Goal: Task Accomplishment & Management: Manage account settings

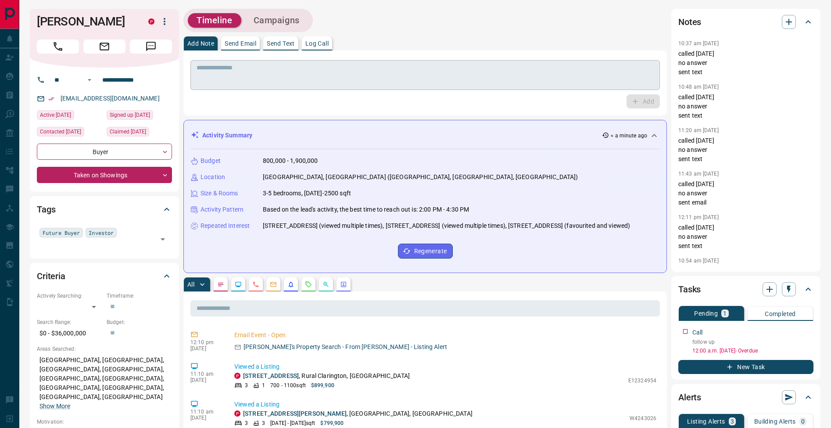
click at [373, 81] on textarea at bounding box center [425, 75] width 457 height 22
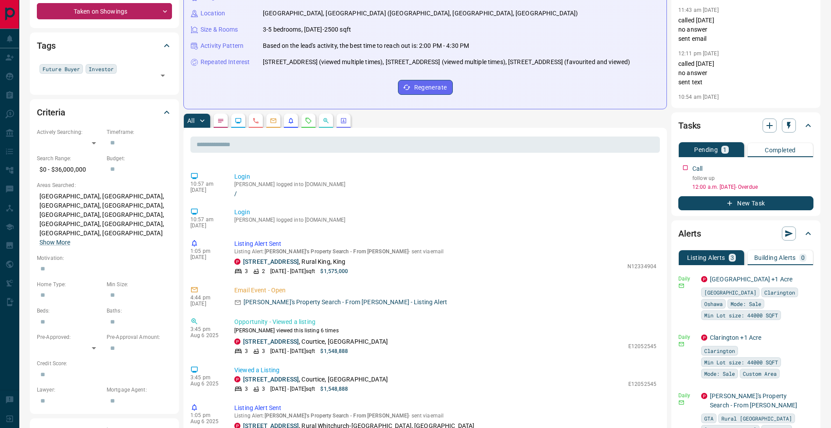
scroll to position [214, 0]
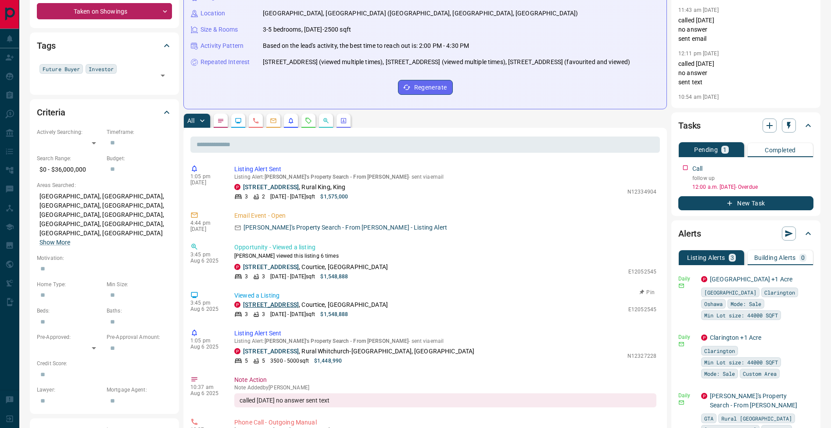
click at [268, 301] on link "[STREET_ADDRESS]" at bounding box center [271, 304] width 56 height 7
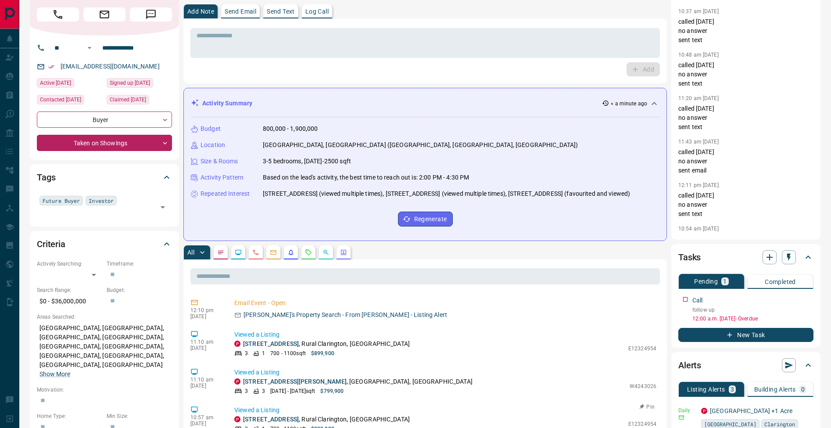
scroll to position [0, 0]
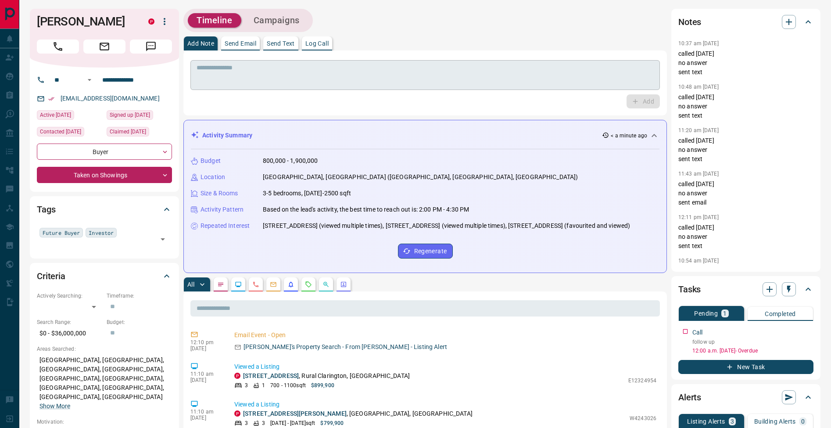
click at [320, 72] on textarea at bounding box center [425, 75] width 457 height 22
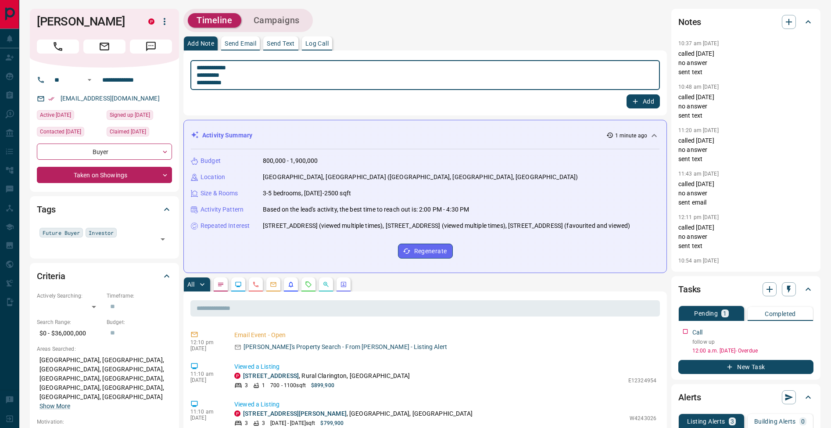
type textarea "**********"
click at [650, 99] on button "Add" at bounding box center [642, 101] width 33 height 14
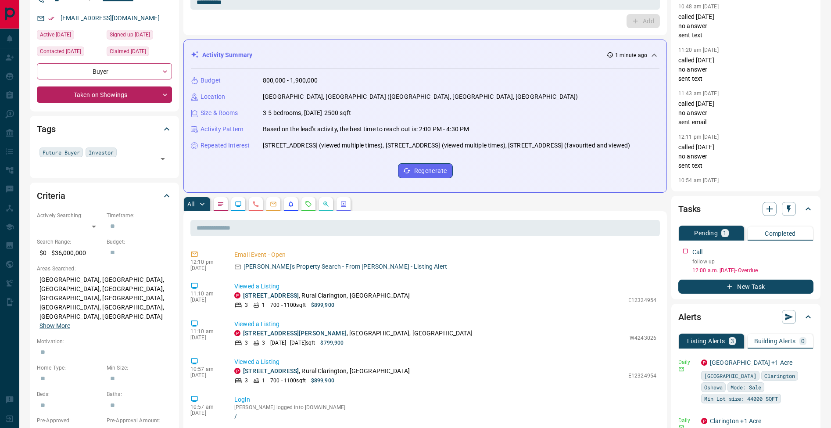
scroll to position [165, 0]
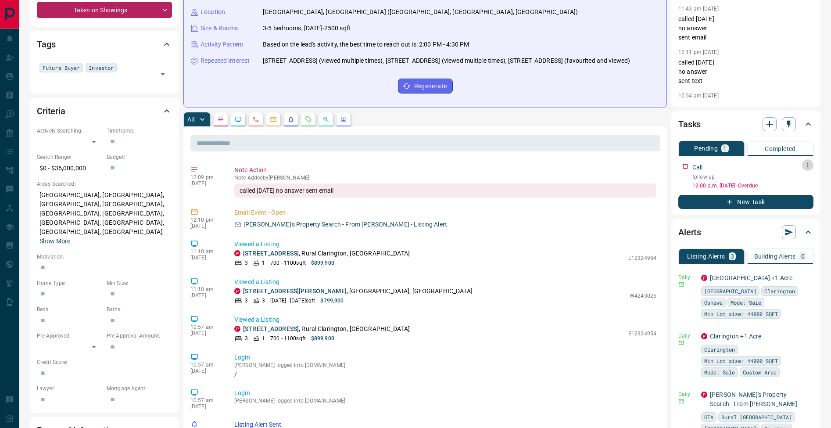
click at [810, 166] on icon "button" at bounding box center [807, 164] width 7 height 7
click at [804, 181] on li "Edit" at bounding box center [793, 181] width 39 height 13
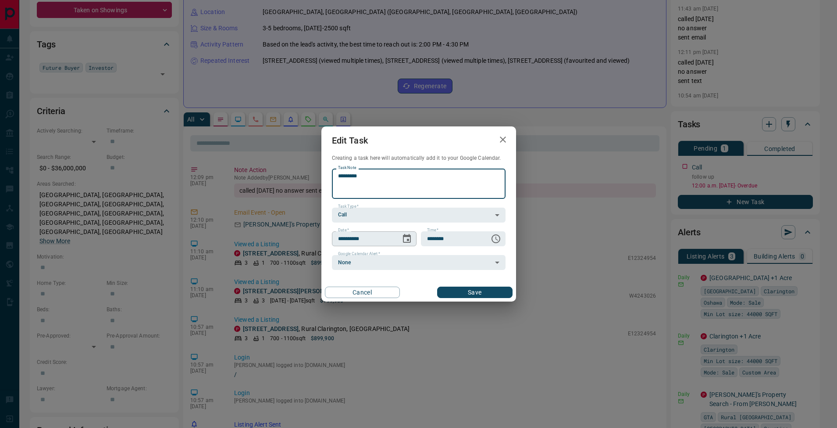
click at [409, 239] on icon "Choose date, selected date is Aug 13, 2025" at bounding box center [407, 238] width 11 height 11
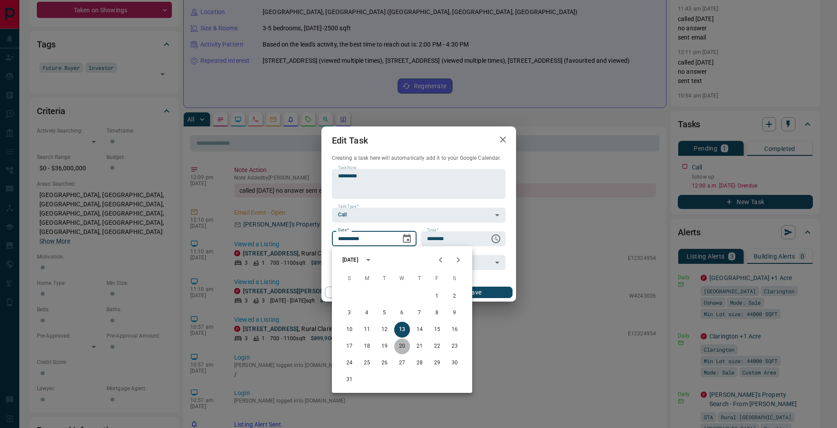
click at [407, 345] on button "20" at bounding box center [402, 346] width 16 height 16
type input "**********"
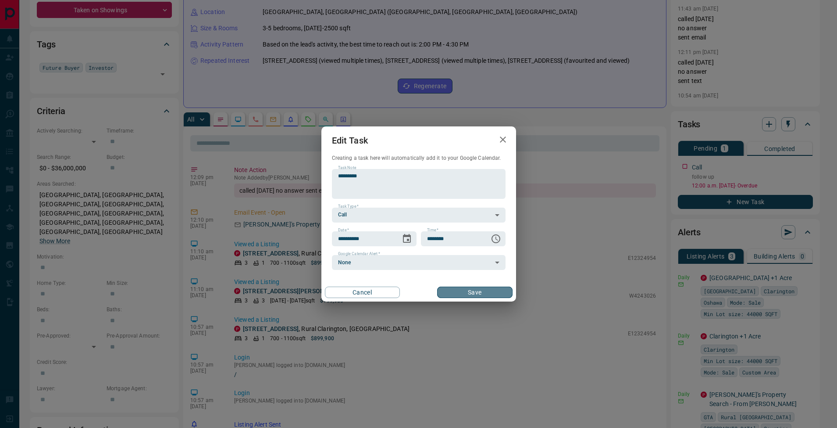
click at [481, 289] on button "Save" at bounding box center [474, 291] width 75 height 11
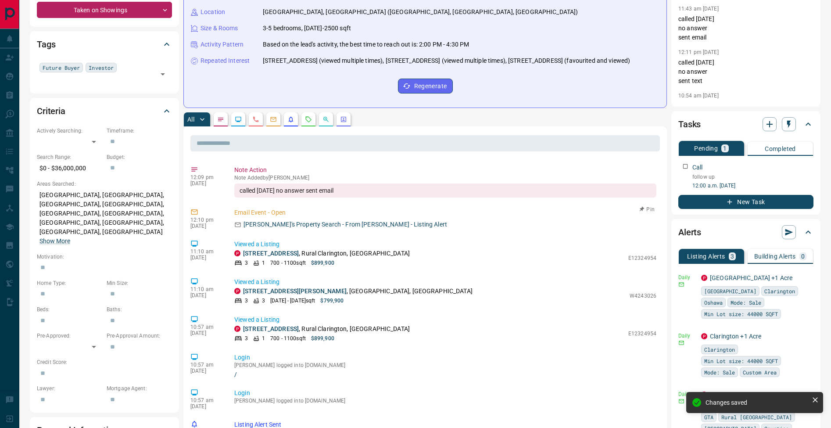
scroll to position [0, 0]
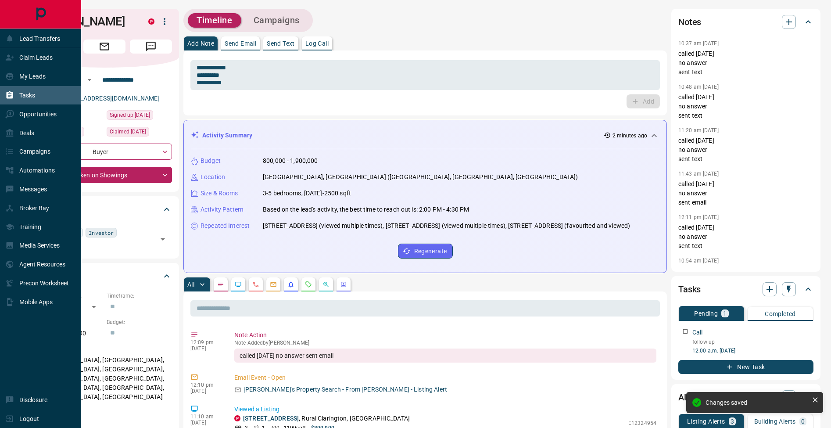
click at [17, 97] on div "Tasks" at bounding box center [20, 95] width 30 height 14
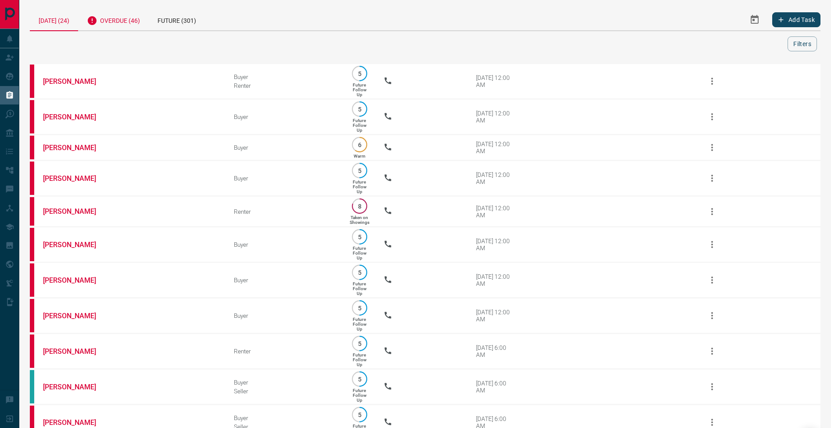
click at [138, 22] on div "Overdue (46)" at bounding box center [113, 19] width 71 height 21
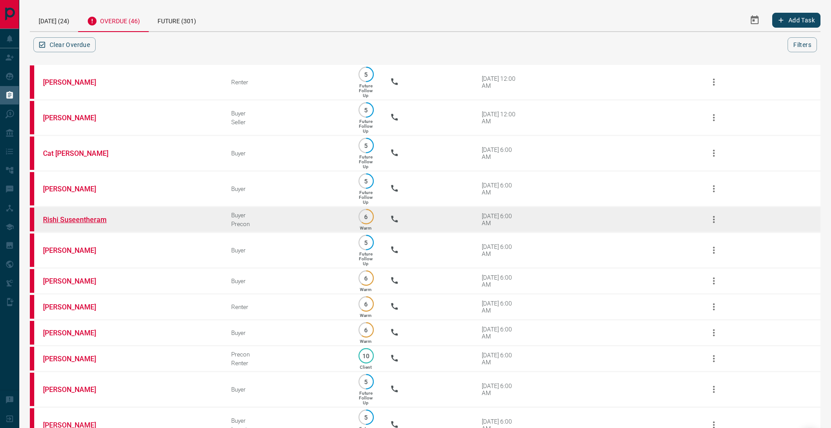
click at [83, 222] on link "Rishi Suseentheram" at bounding box center [76, 219] width 66 height 8
